Goal: Task Accomplishment & Management: Use online tool/utility

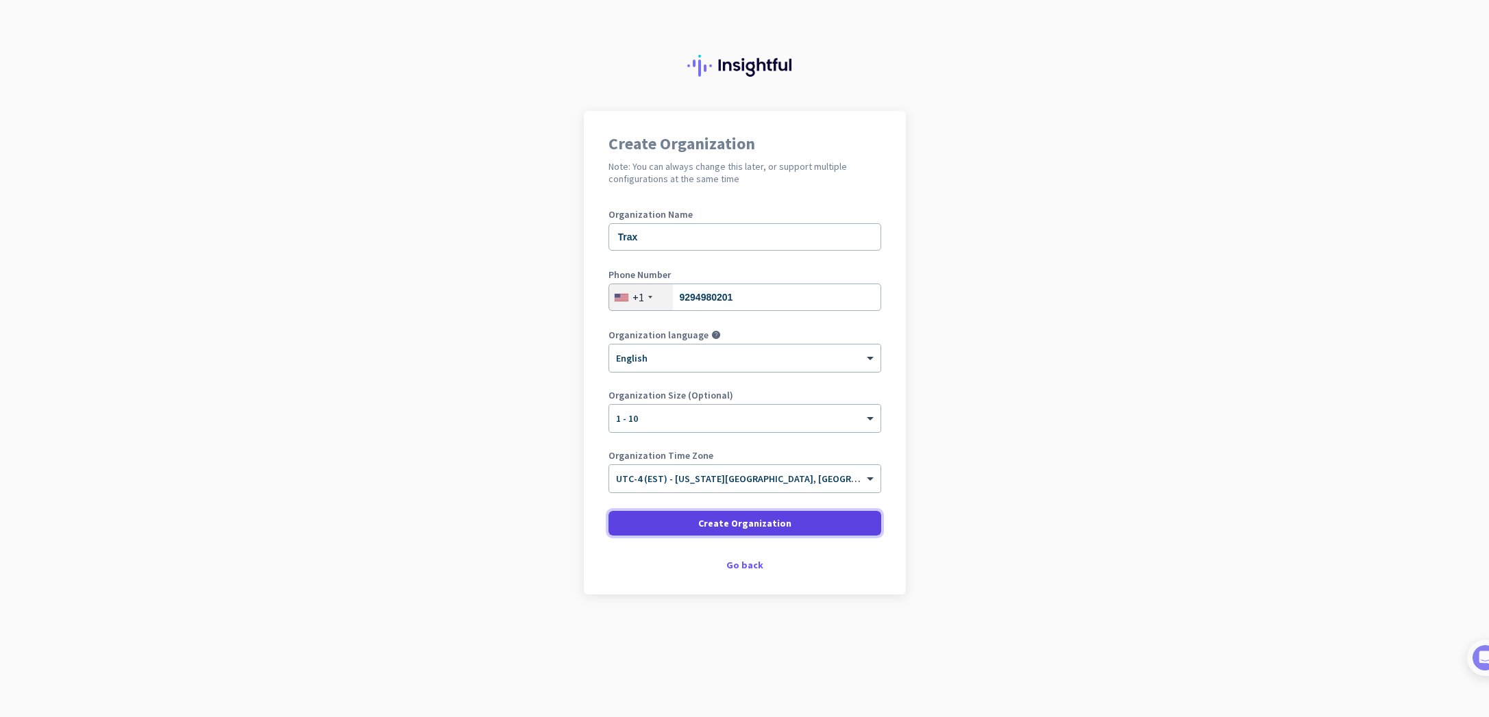
click at [839, 521] on span at bounding box center [744, 523] width 273 height 33
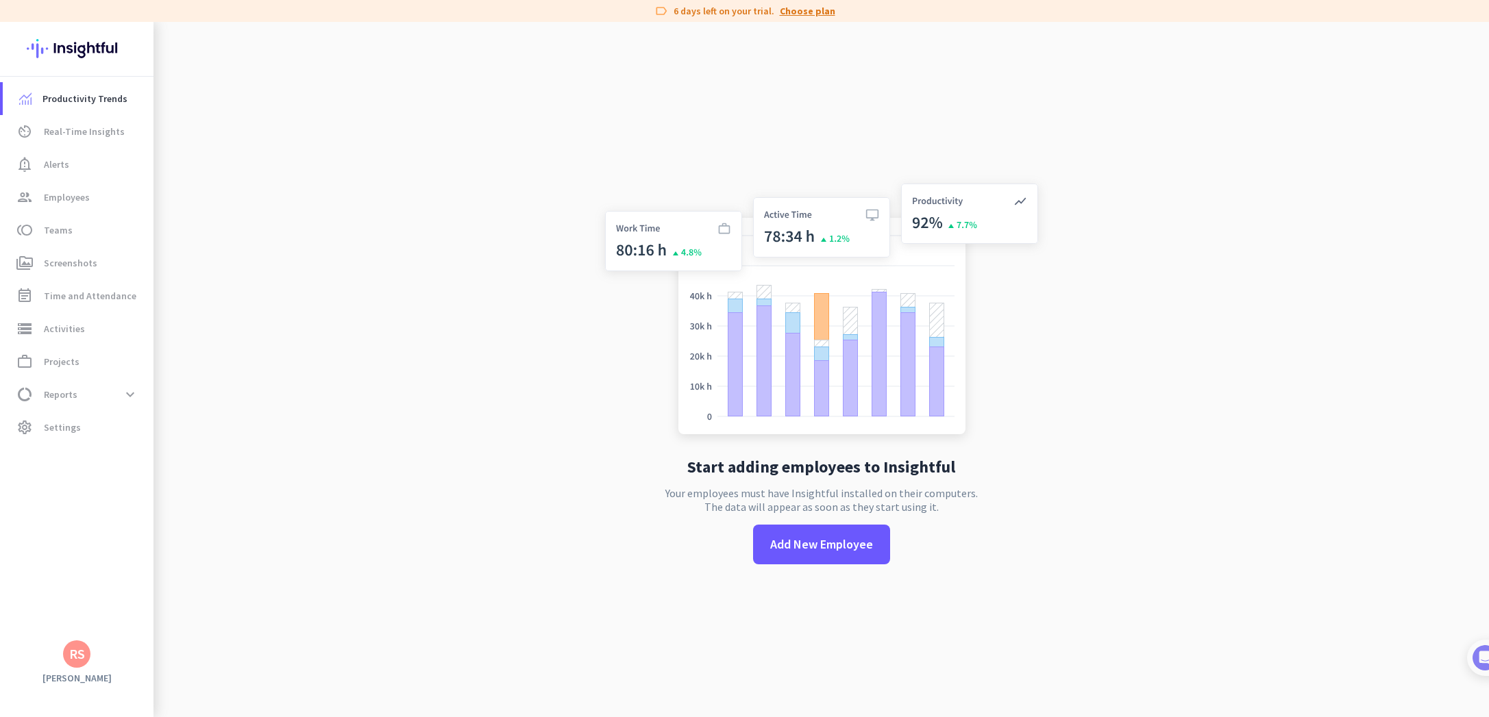
click at [802, 12] on link "Choose plan" at bounding box center [808, 11] width 56 height 14
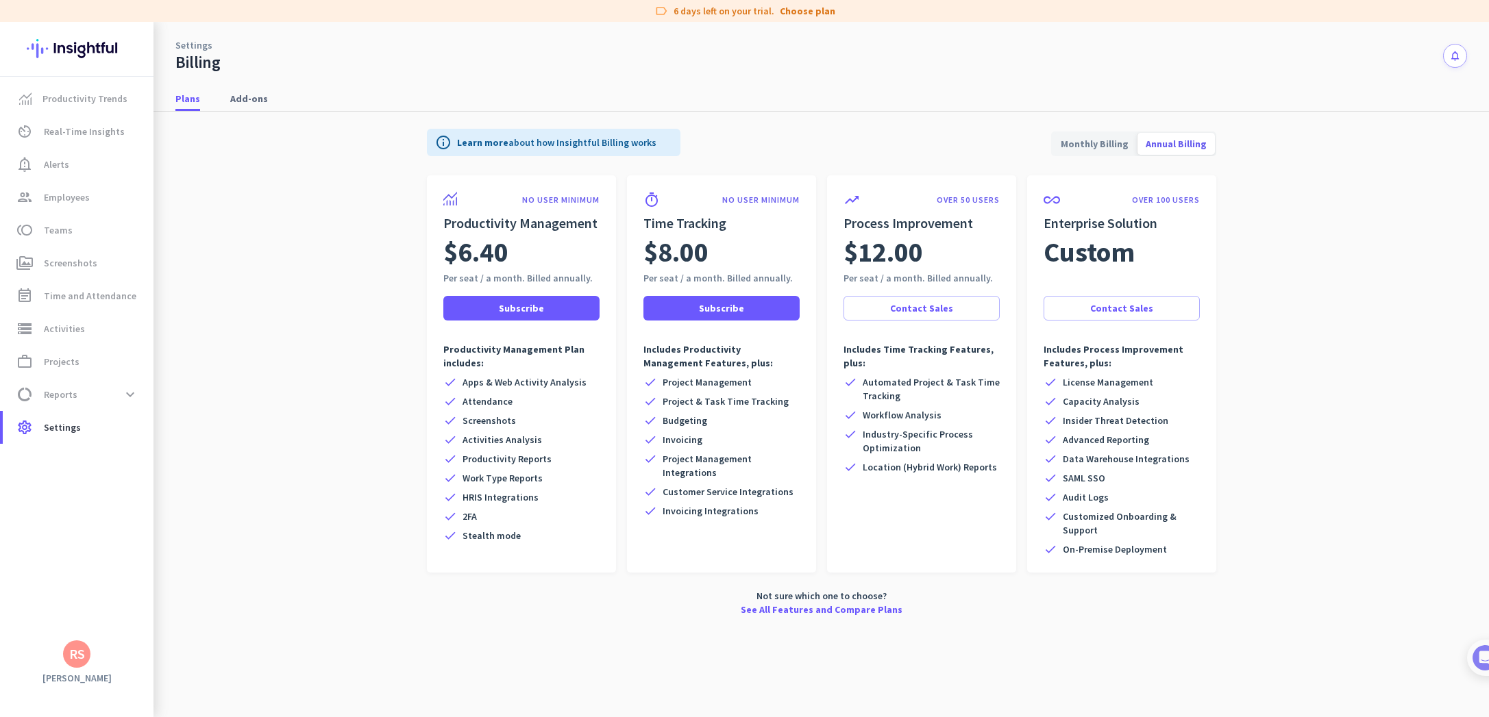
click at [91, 58] on img at bounding box center [77, 48] width 100 height 53
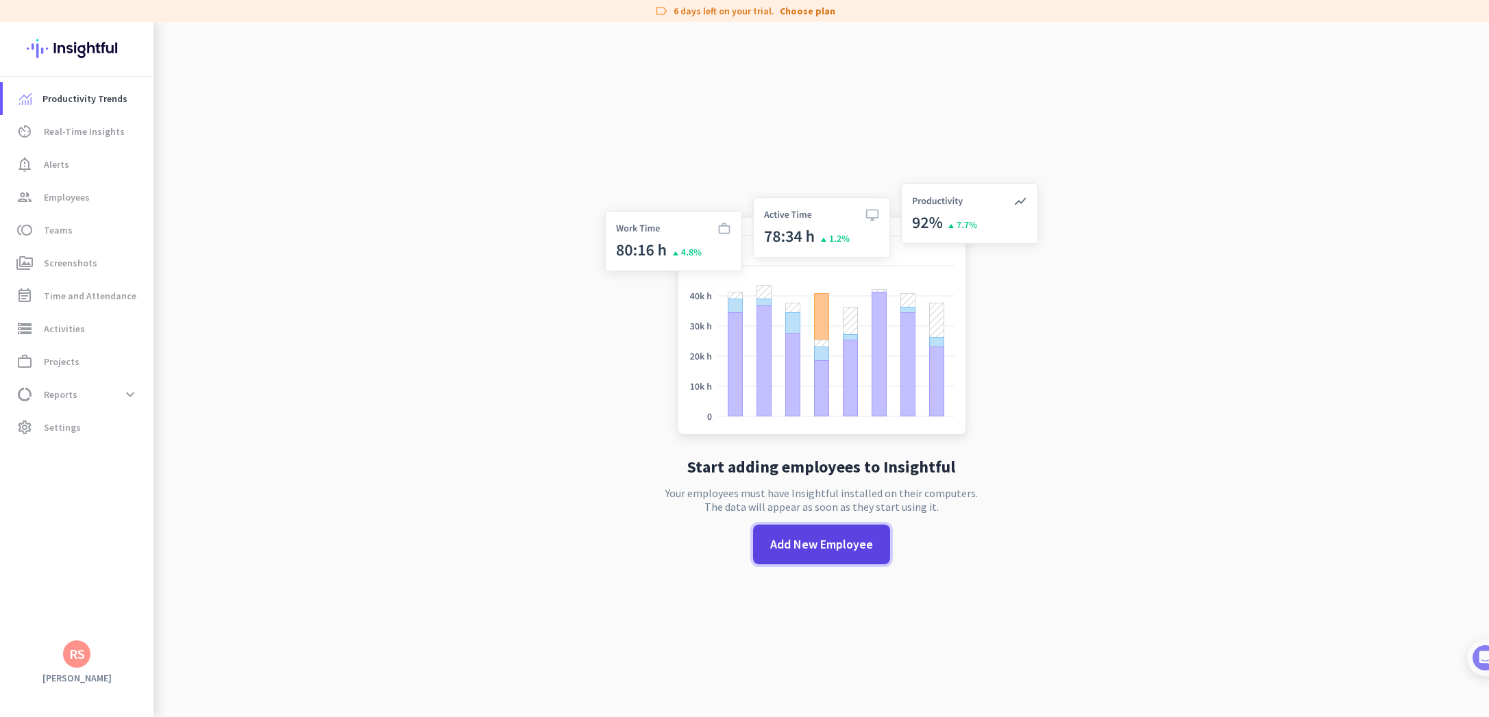
click at [851, 540] on span "Add New Employee" at bounding box center [821, 545] width 103 height 18
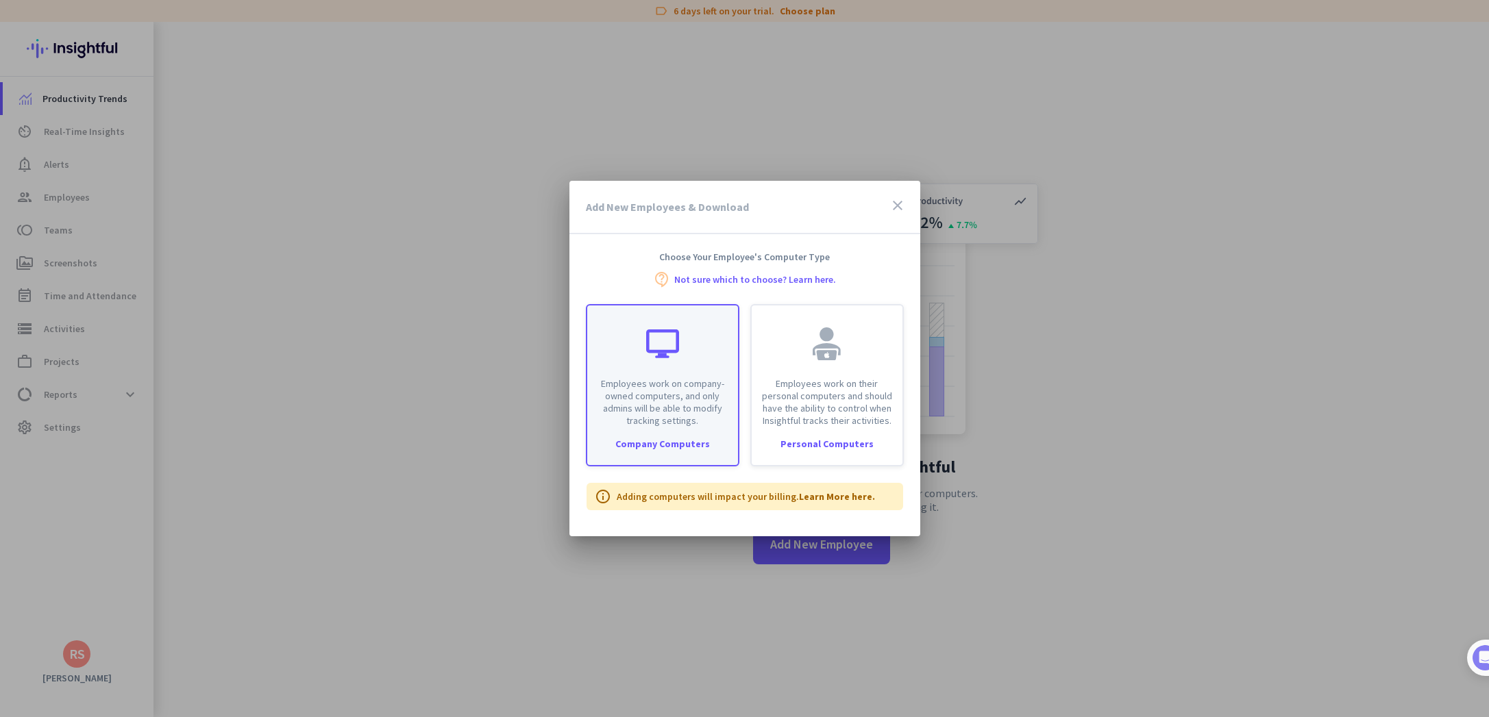
click at [673, 435] on div "Employees work on company-owned computers, and only admins will be able to modi…" at bounding box center [662, 385] width 153 height 162
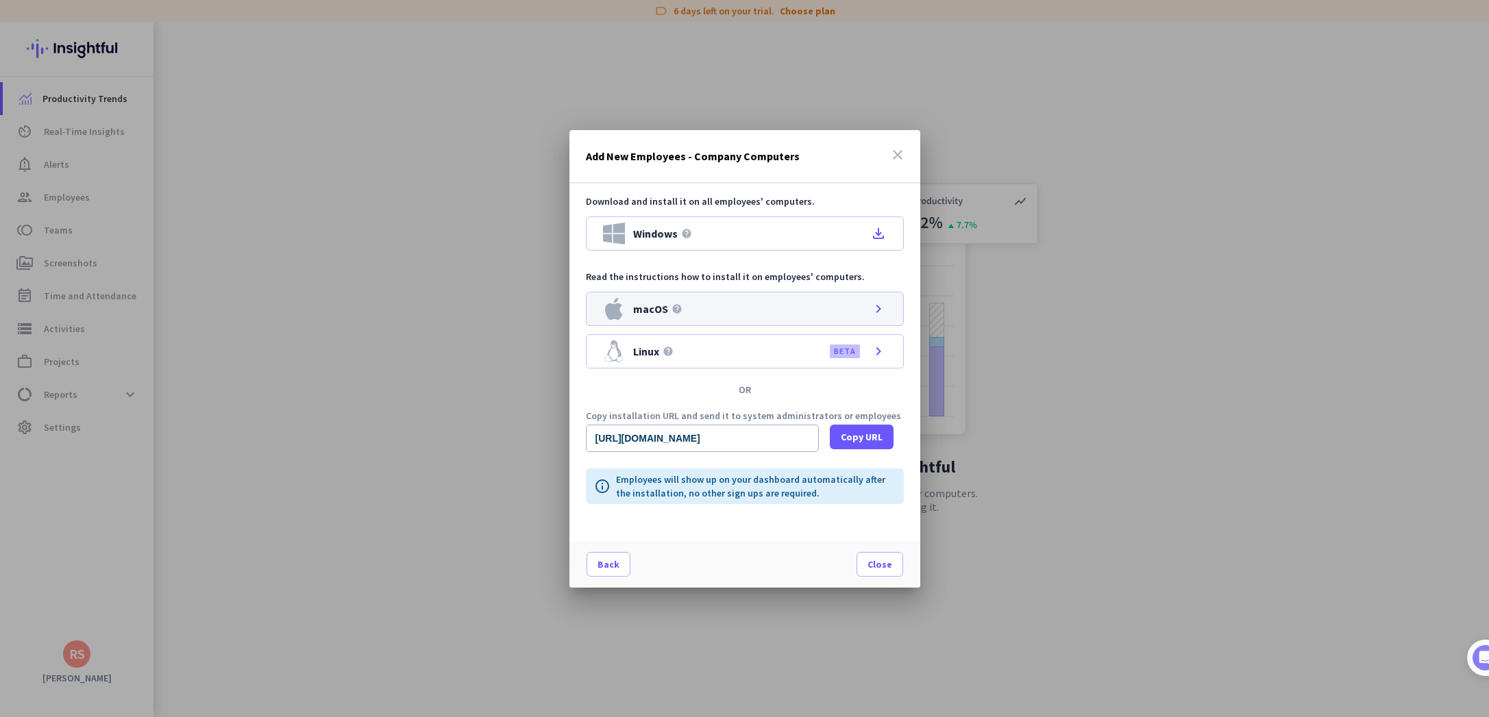
click at [716, 304] on div "macOS help chevron_right" at bounding box center [745, 309] width 318 height 34
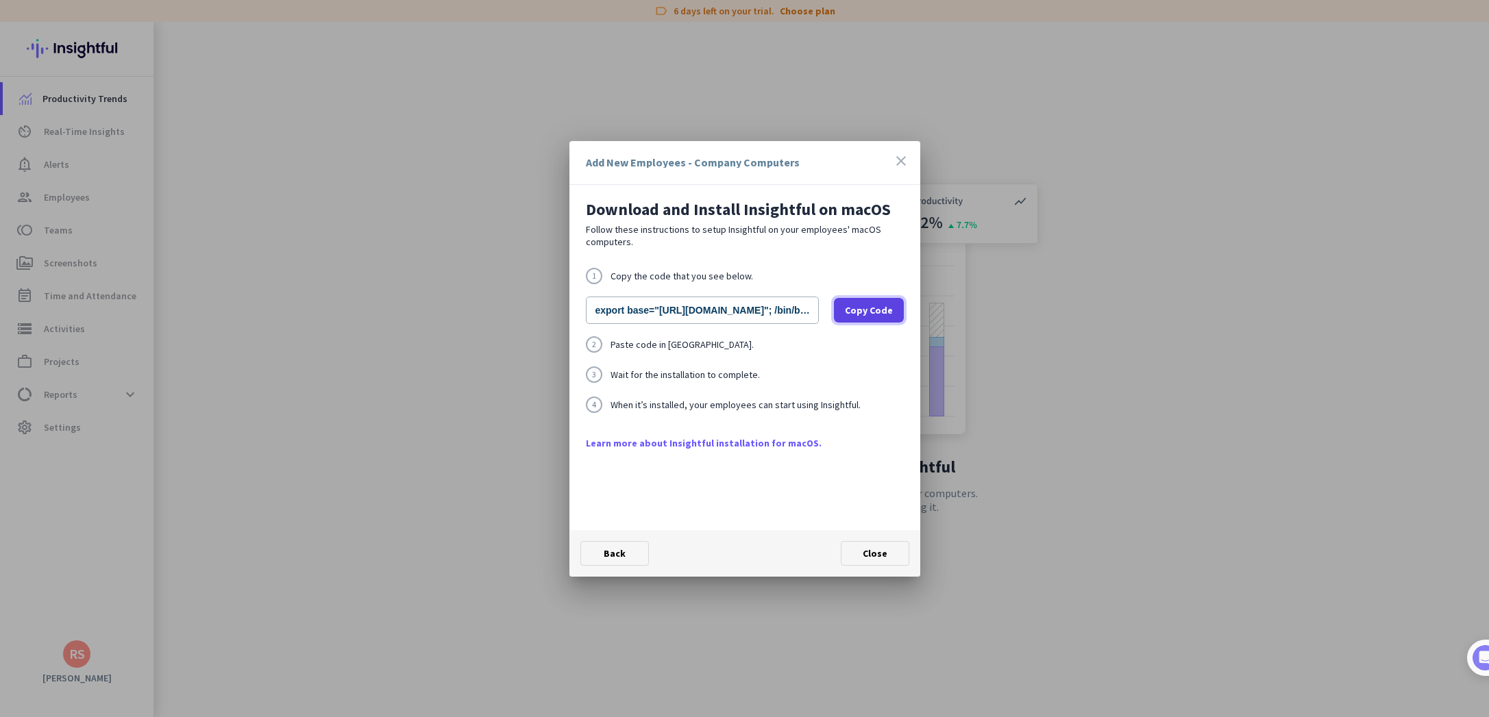
click at [877, 317] on span at bounding box center [869, 310] width 70 height 33
click at [869, 316] on span "Copy Code" at bounding box center [869, 311] width 48 height 14
click at [622, 560] on span at bounding box center [614, 553] width 67 height 33
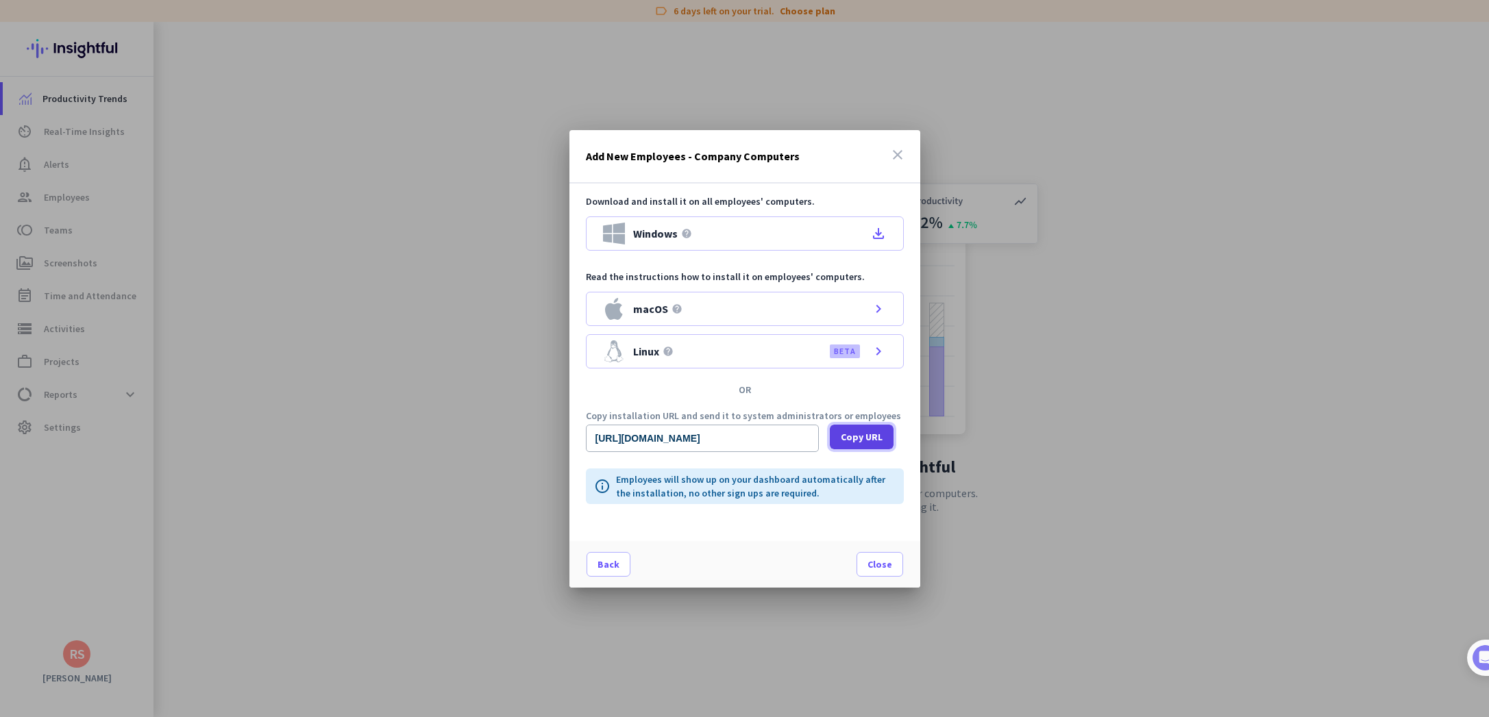
click at [861, 438] on span "Copy URL" at bounding box center [862, 437] width 42 height 14
